Goal: Task Accomplishment & Management: Complete application form

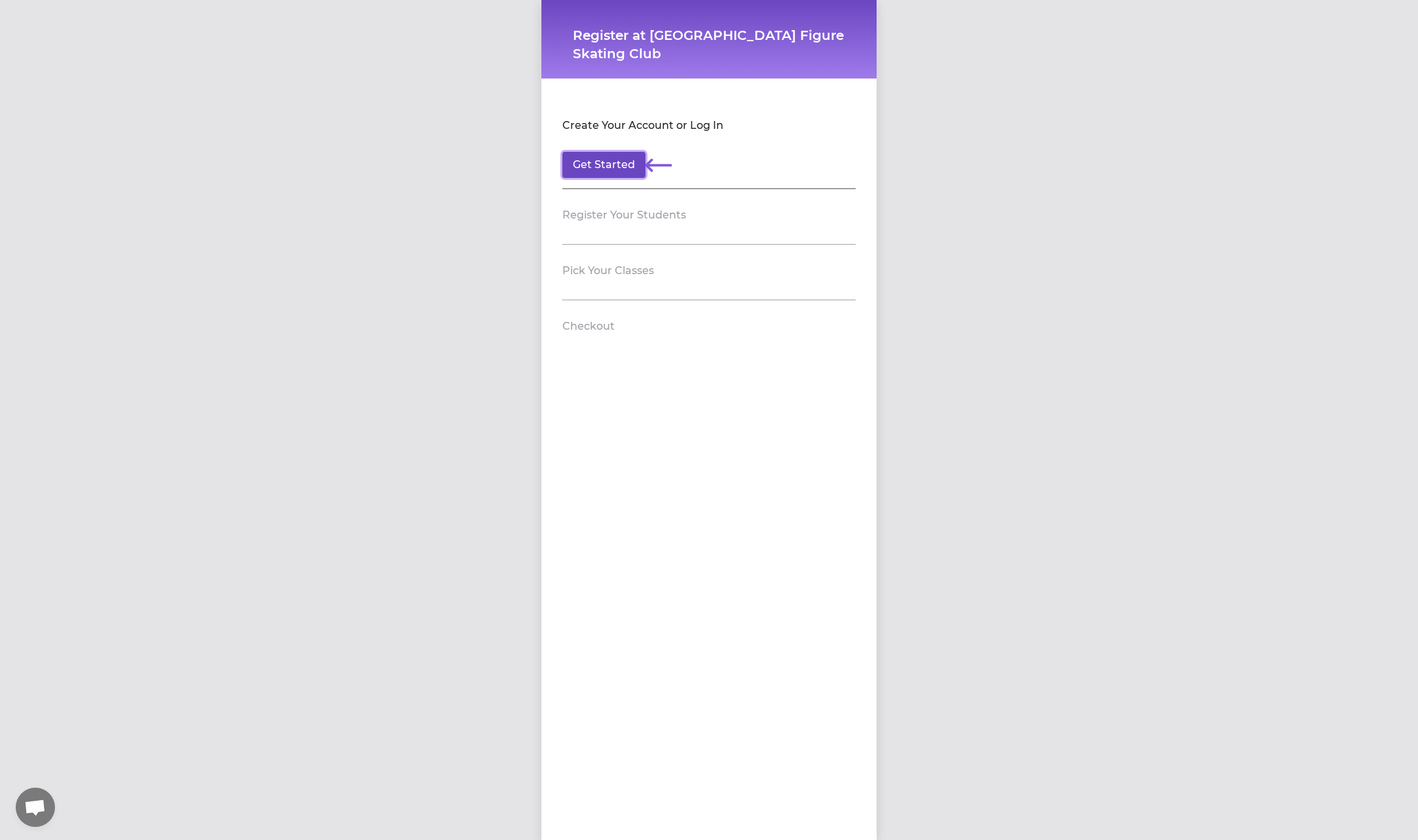
click at [585, 159] on button "Get Started" at bounding box center [603, 165] width 83 height 26
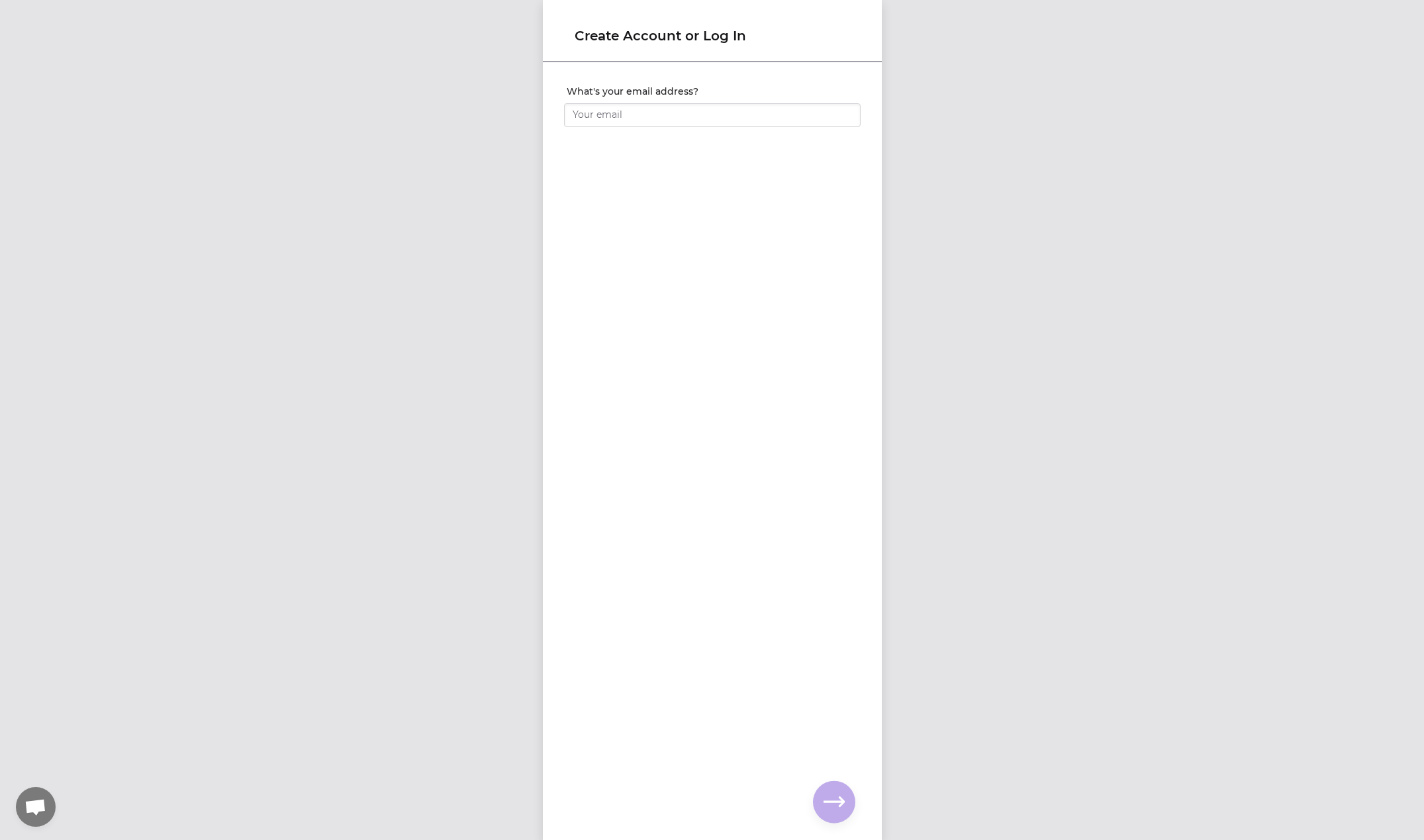
click at [632, 128] on div at bounding box center [712, 133] width 297 height 11
click at [632, 119] on input "What's your email address?" at bounding box center [712, 115] width 297 height 24
type input "[EMAIL_ADDRESS][DOMAIN_NAME]"
click at [832, 800] on icon "button" at bounding box center [833, 801] width 21 height 10
click at [830, 807] on icon "button" at bounding box center [833, 801] width 21 height 21
